Goal: Find specific page/section: Find specific page/section

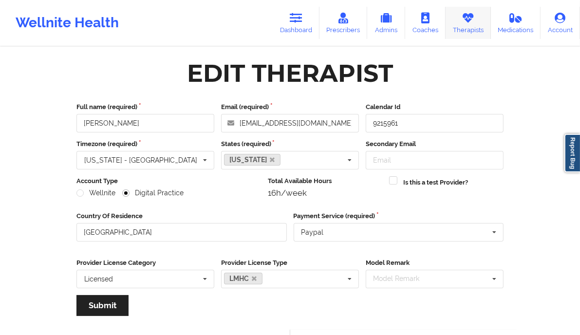
click at [471, 17] on icon at bounding box center [468, 18] width 13 height 11
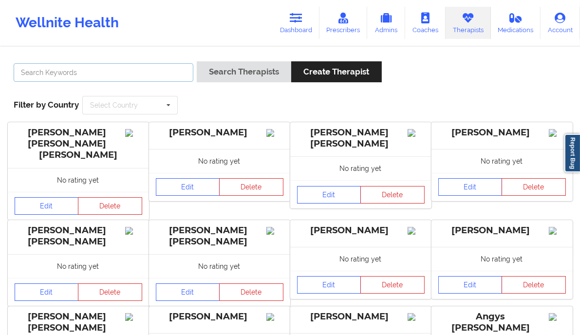
click at [121, 78] on input "text" at bounding box center [104, 72] width 180 height 19
paste input "[EMAIL_ADDRESS][DOMAIN_NAME]"
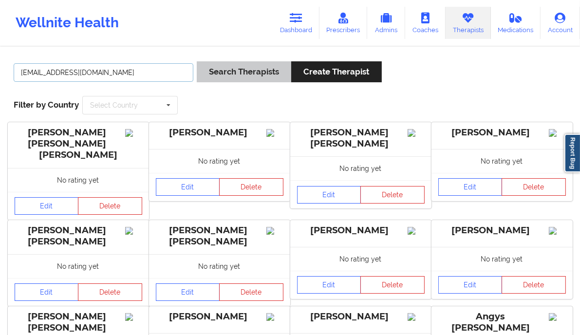
type input "[EMAIL_ADDRESS][DOMAIN_NAME]"
click at [233, 71] on button "Search Therapists" at bounding box center [244, 71] width 94 height 21
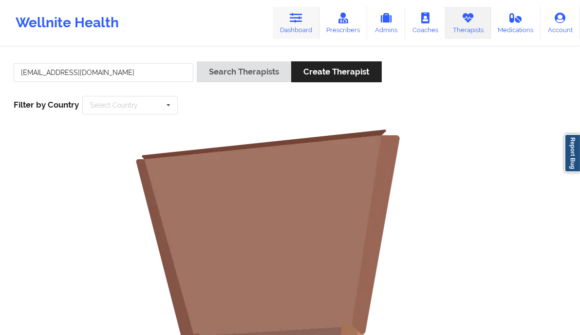
click at [299, 30] on link "Dashboard" at bounding box center [296, 23] width 47 height 32
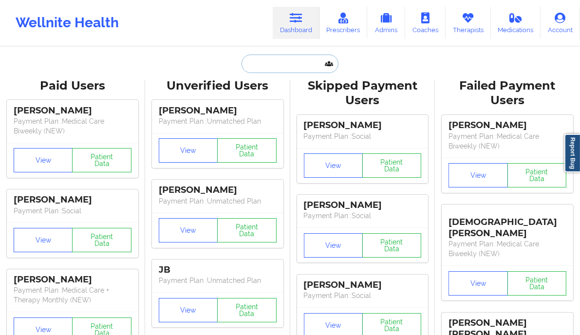
click at [286, 69] on input "text" at bounding box center [290, 64] width 96 height 19
paste input "[EMAIL_ADDRESS][DOMAIN_NAME]"
type input "[EMAIL_ADDRESS][DOMAIN_NAME]"
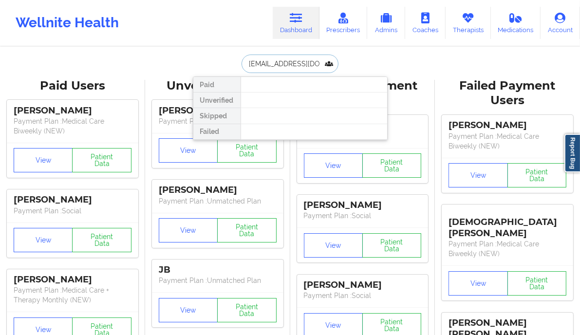
scroll to position [0, 11]
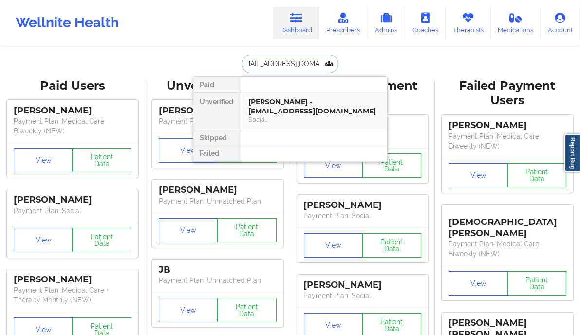
click at [286, 110] on div "[PERSON_NAME] - [EMAIL_ADDRESS][DOMAIN_NAME]" at bounding box center [314, 106] width 130 height 18
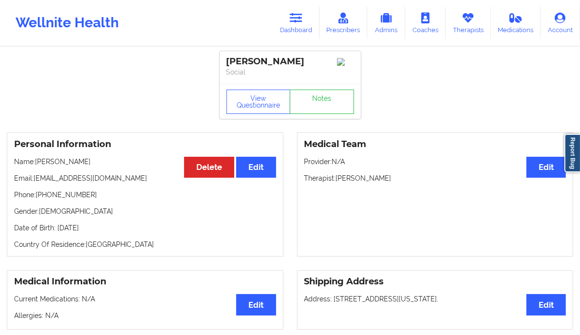
drag, startPoint x: 99, startPoint y: 163, endPoint x: 39, endPoint y: 166, distance: 59.9
click at [39, 166] on p "Name: [PERSON_NAME]" at bounding box center [145, 162] width 262 height 10
copy p "[PERSON_NAME]"
